Goal: Navigation & Orientation: Find specific page/section

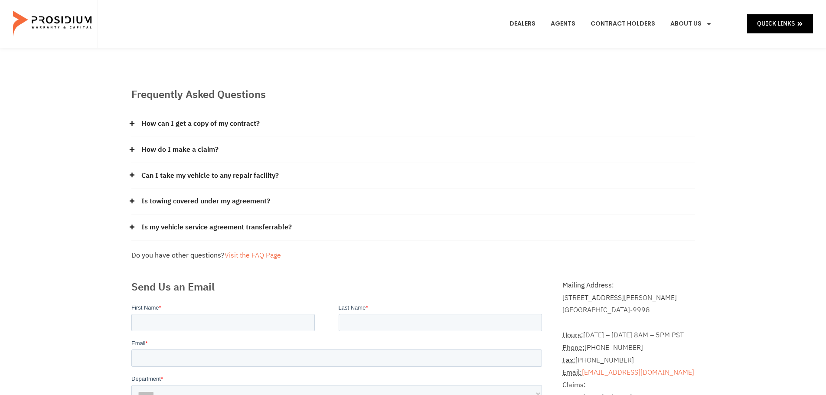
click at [179, 147] on link "How do I make a claim?" at bounding box center [179, 149] width 77 height 13
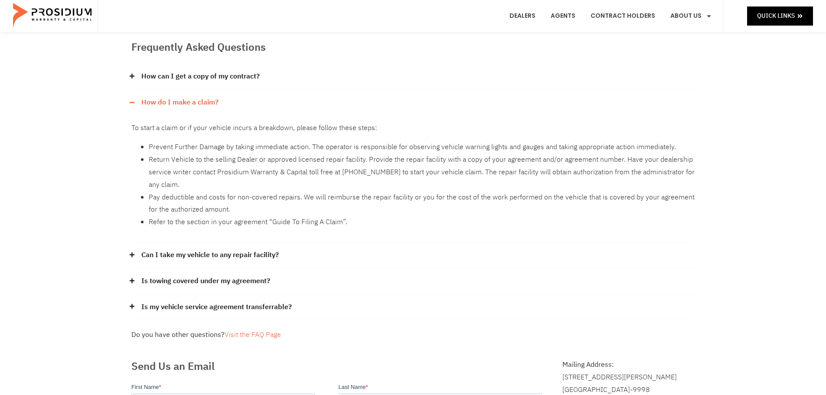
scroll to position [130, 0]
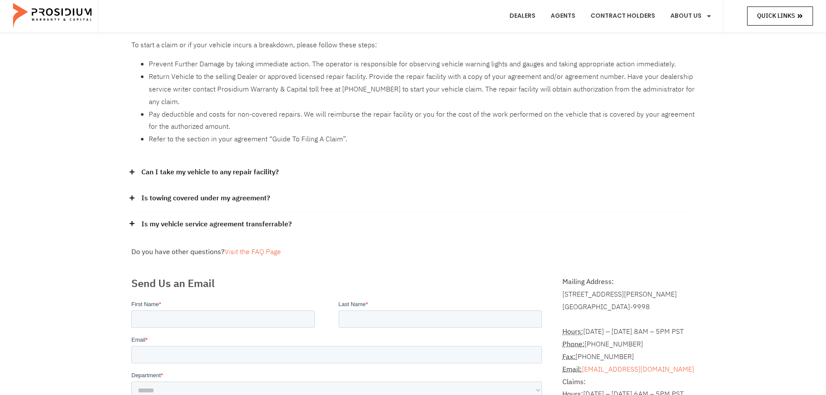
click at [758, 16] on span "Quick Links" at bounding box center [776, 15] width 38 height 11
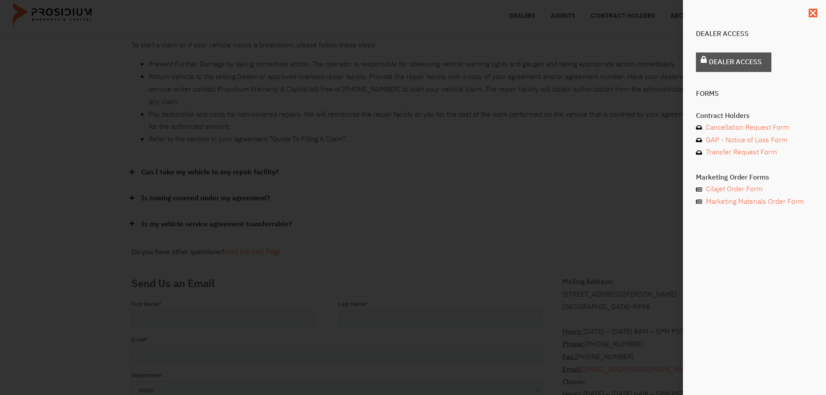
click at [712, 61] on span "Dealer Access" at bounding box center [735, 62] width 53 height 13
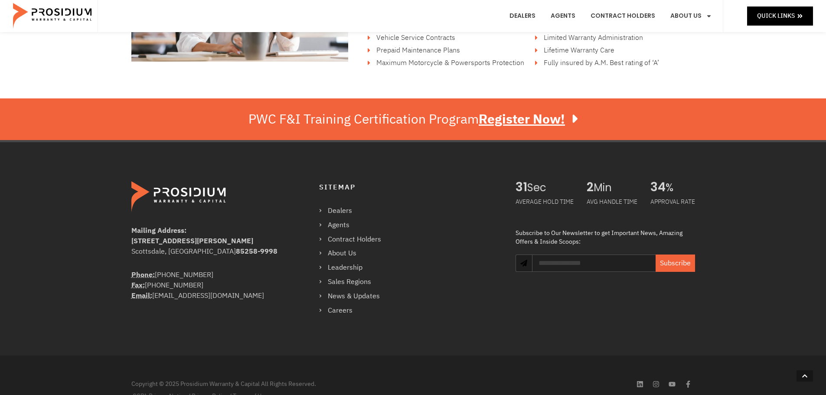
scroll to position [1474, 0]
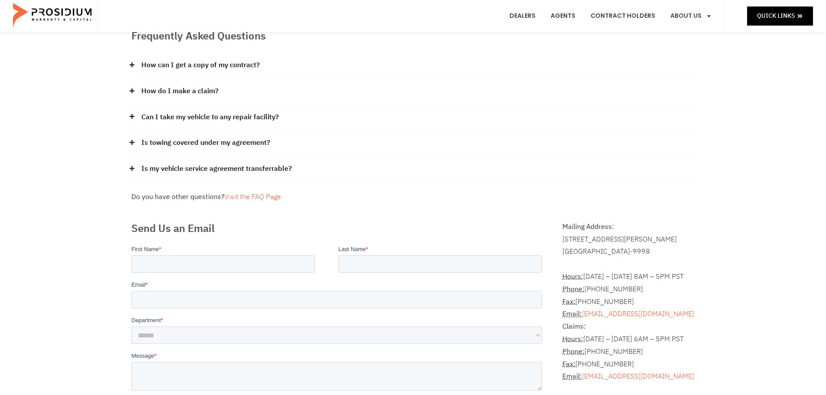
scroll to position [43, 0]
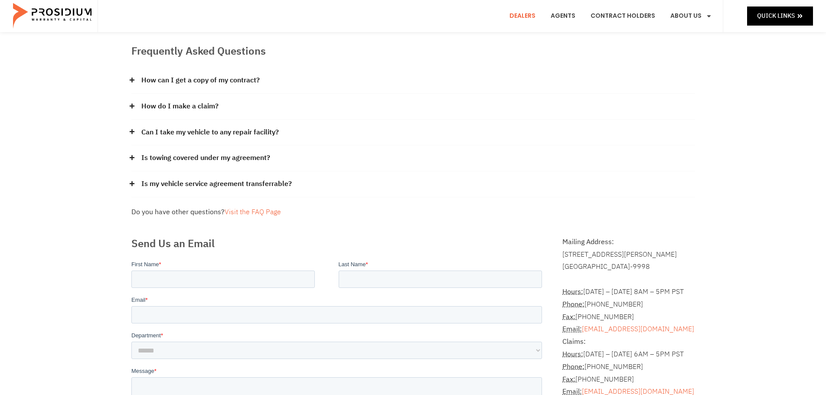
click at [526, 20] on link "Dealers" at bounding box center [522, 16] width 39 height 32
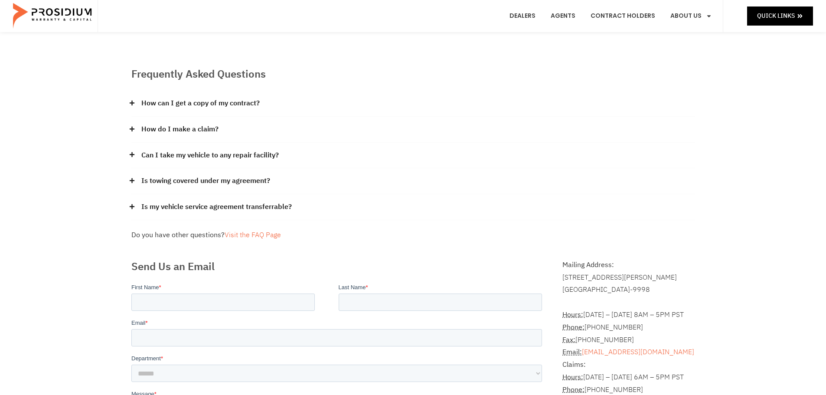
scroll to position [0, 0]
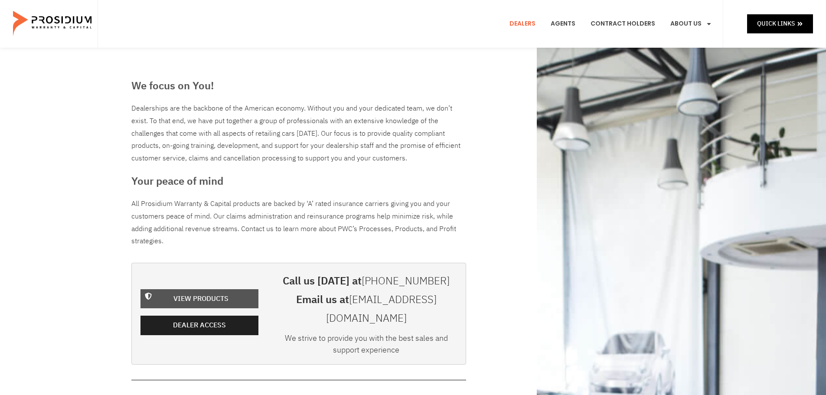
click at [190, 293] on span "View Products" at bounding box center [200, 299] width 55 height 13
click at [174, 91] on h3 "We focus on You!" at bounding box center [298, 86] width 335 height 16
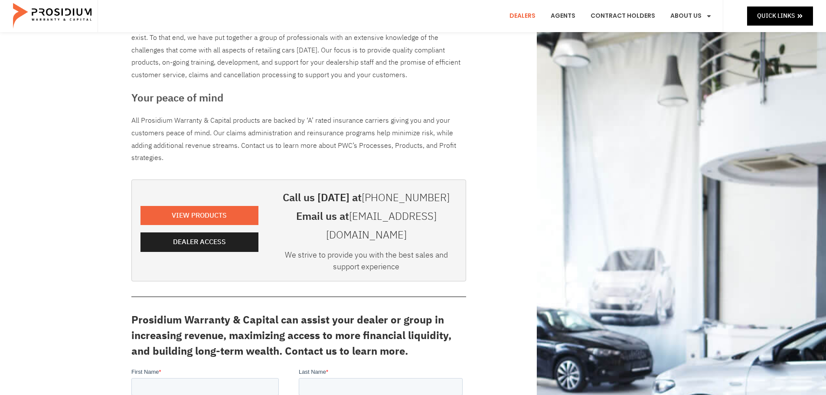
scroll to position [87, 0]
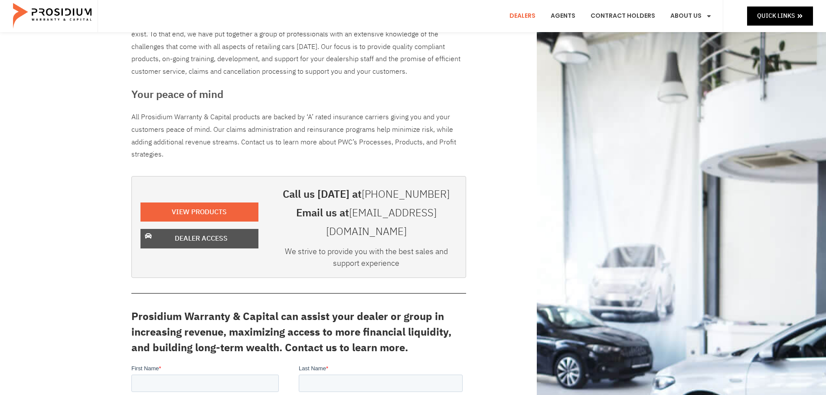
click at [214, 232] on span "Dealer Access" at bounding box center [201, 238] width 53 height 13
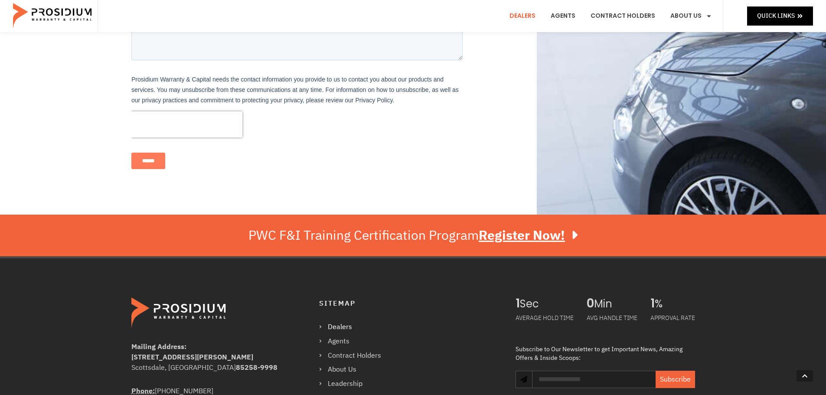
scroll to position [563, 0]
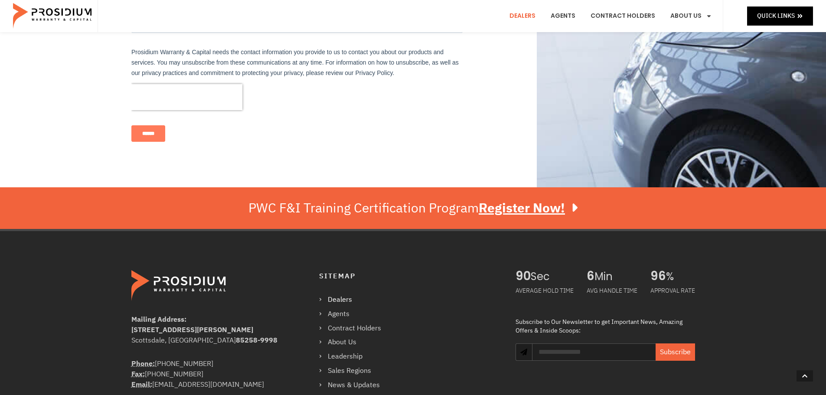
click at [322, 293] on link "Dealers" at bounding box center [354, 299] width 71 height 13
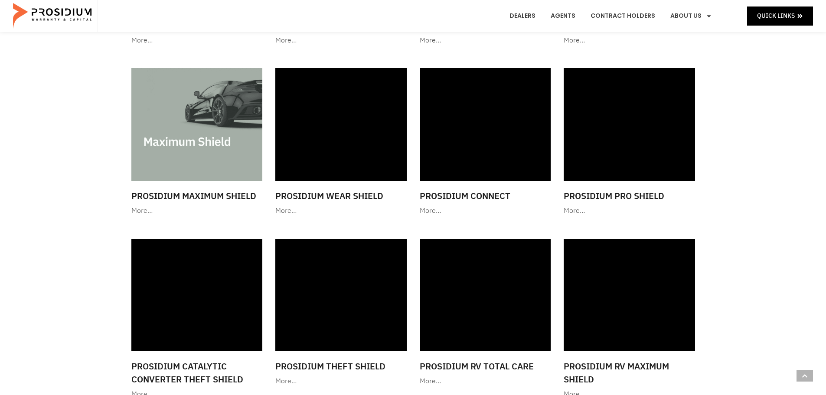
scroll to position [780, 0]
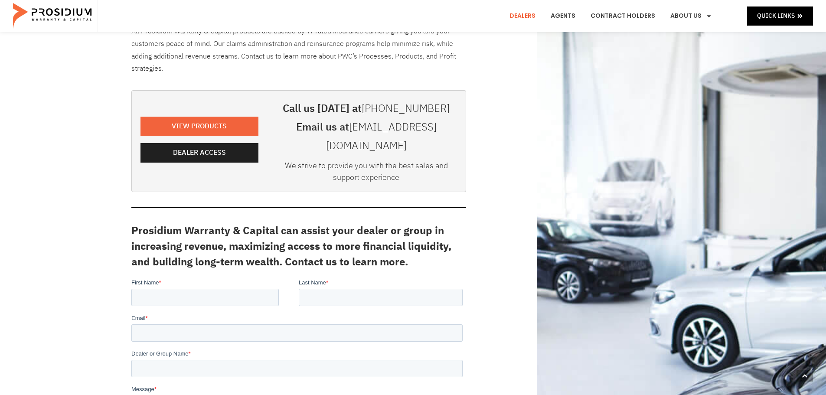
scroll to position [130, 0]
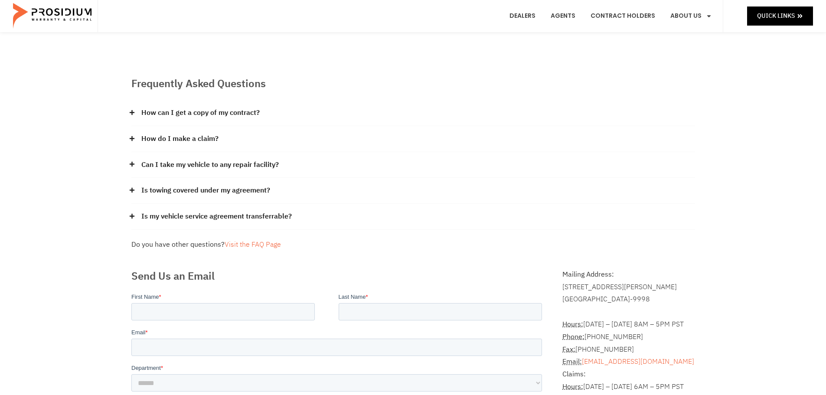
scroll to position [43, 0]
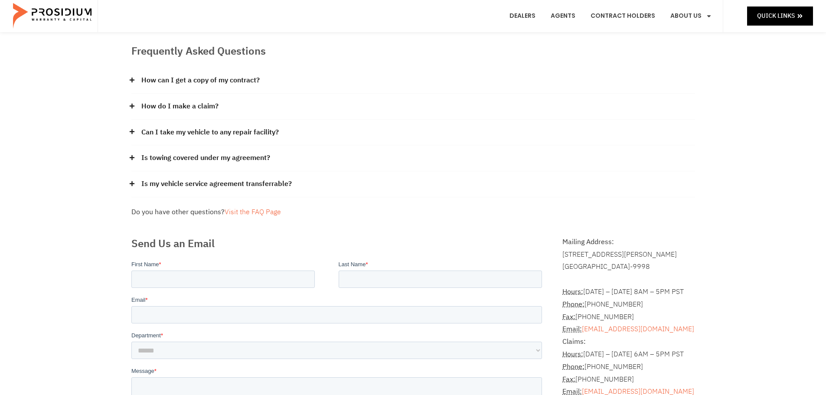
click at [192, 101] on link "How do I make a claim?" at bounding box center [179, 106] width 77 height 13
